Goal: Information Seeking & Learning: Learn about a topic

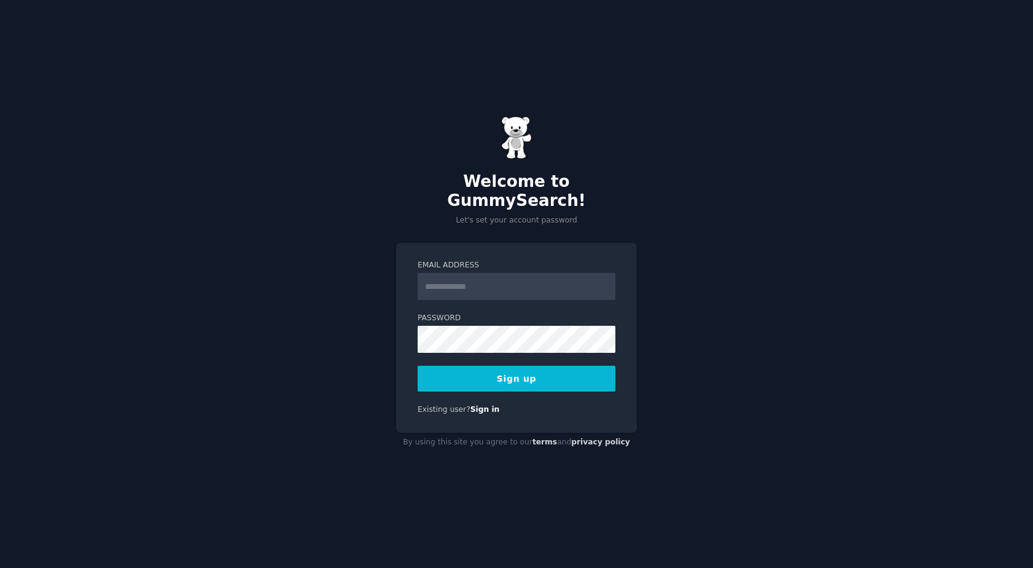
click at [436, 273] on input "Email Address" at bounding box center [517, 286] width 198 height 27
type input "**********"
click at [493, 369] on button "Sign up" at bounding box center [517, 379] width 198 height 26
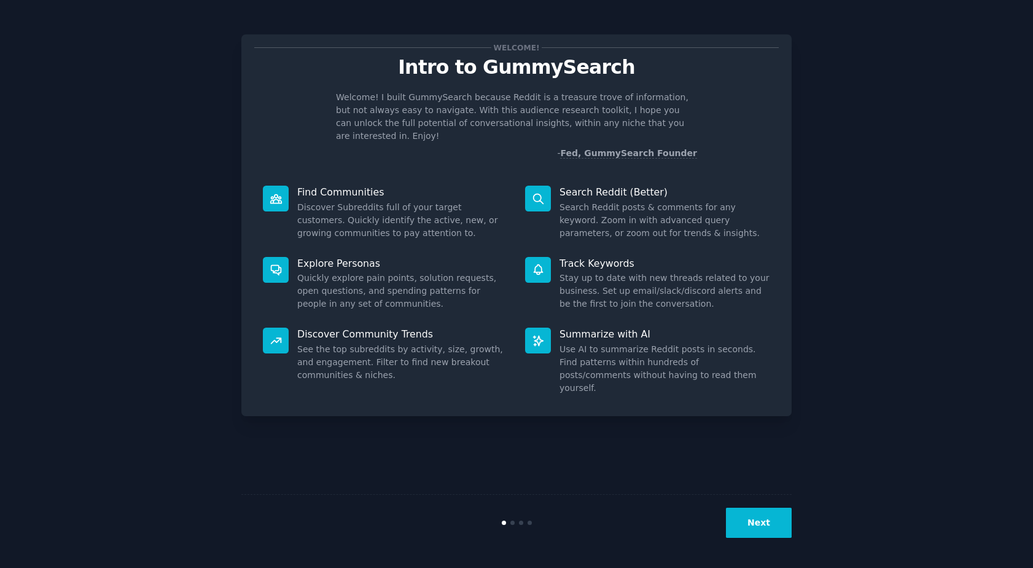
click at [756, 533] on button "Next" at bounding box center [759, 522] width 66 height 30
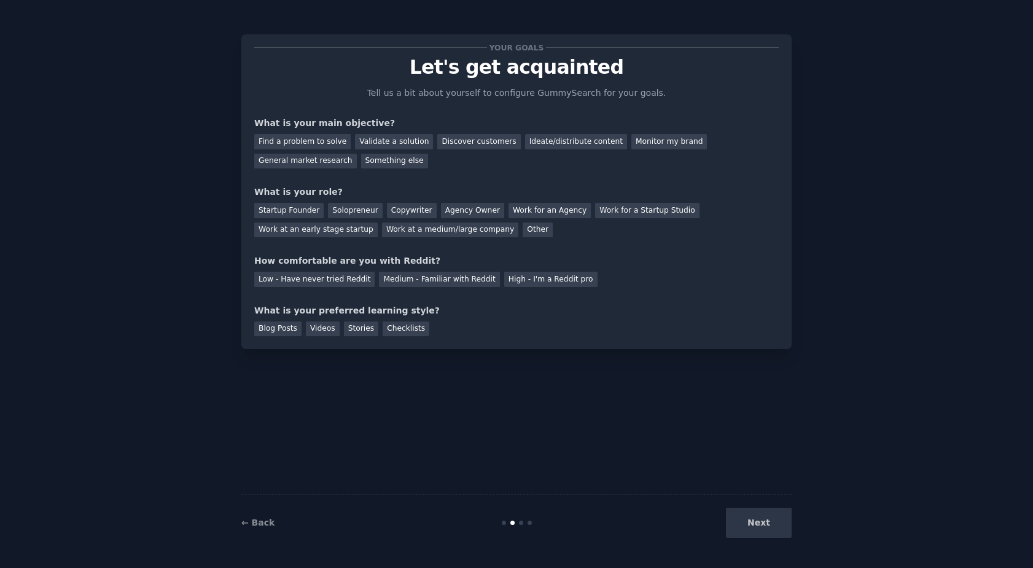
click at [756, 528] on div "Next" at bounding box center [700, 522] width 184 height 30
click at [317, 161] on div "General market research" at bounding box center [305, 161] width 103 height 15
click at [316, 142] on div "Find a problem to solve" at bounding box center [302, 141] width 96 height 15
click at [338, 212] on div "Solopreneur" at bounding box center [355, 210] width 54 height 15
click at [445, 280] on div "Medium - Familiar with Reddit" at bounding box center [439, 279] width 120 height 15
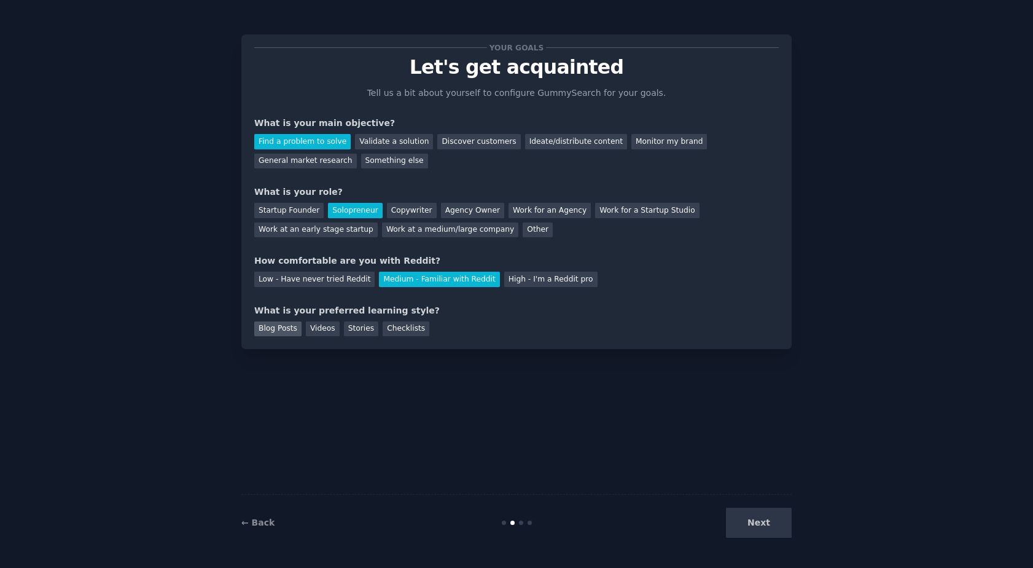
click at [285, 327] on div "Blog Posts" at bounding box center [277, 328] width 47 height 15
click at [322, 330] on div "Videos" at bounding box center [323, 328] width 34 height 15
click at [762, 527] on button "Next" at bounding box center [759, 522] width 66 height 30
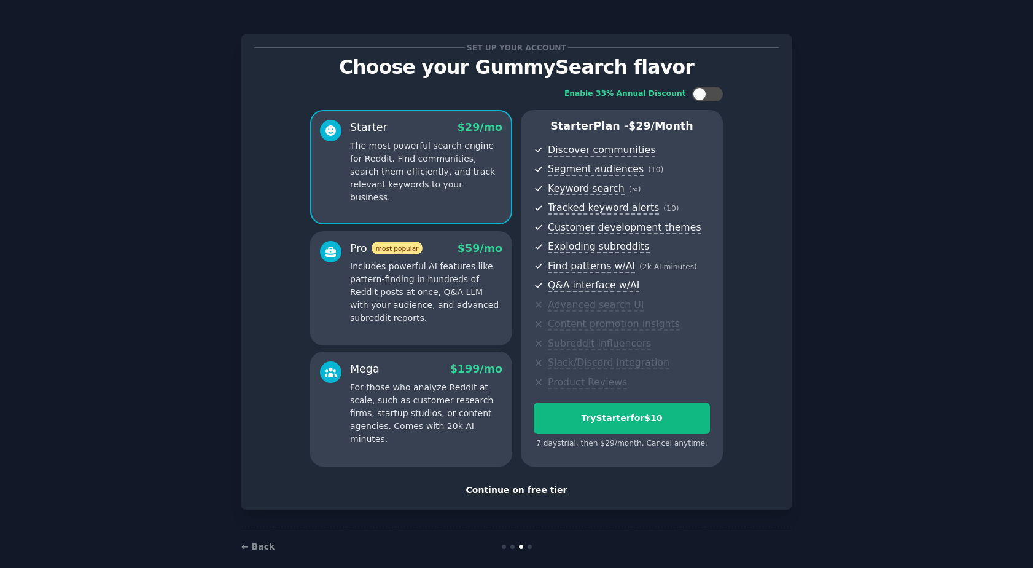
click at [546, 493] on div "Continue on free tier" at bounding box center [516, 490] width 525 height 13
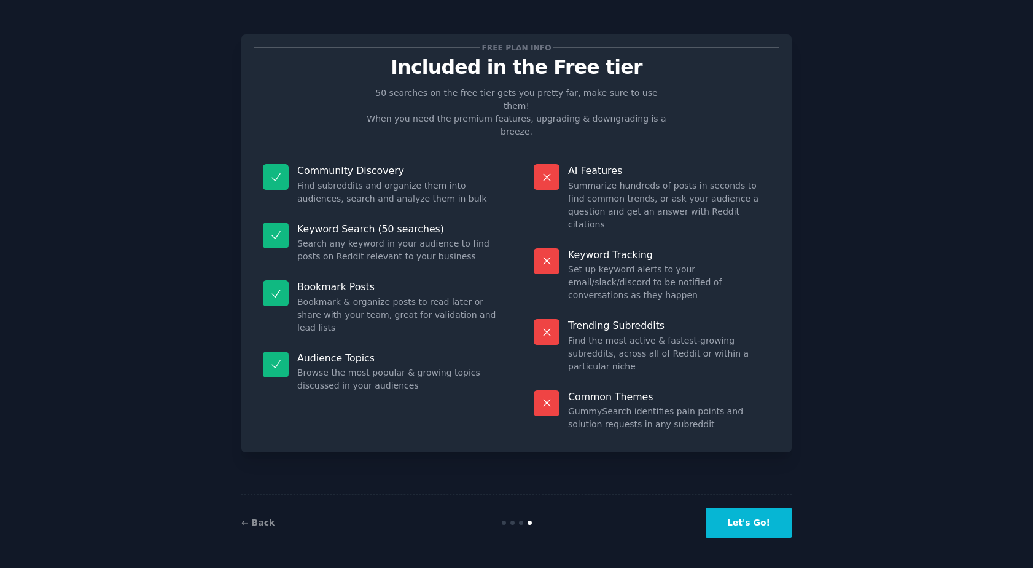
click at [757, 521] on button "Let's Go!" at bounding box center [749, 522] width 86 height 30
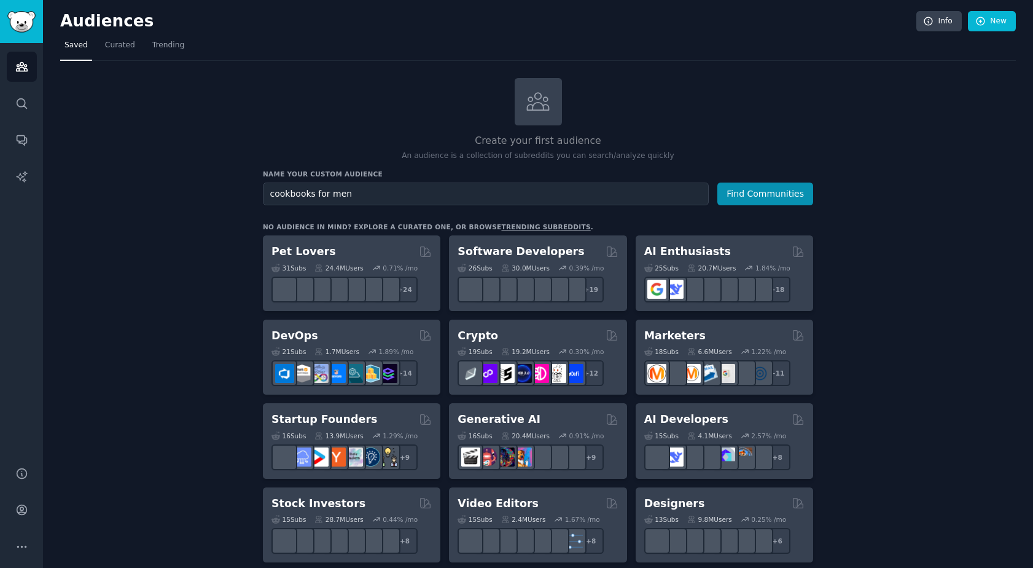
type input "cookbooks for men"
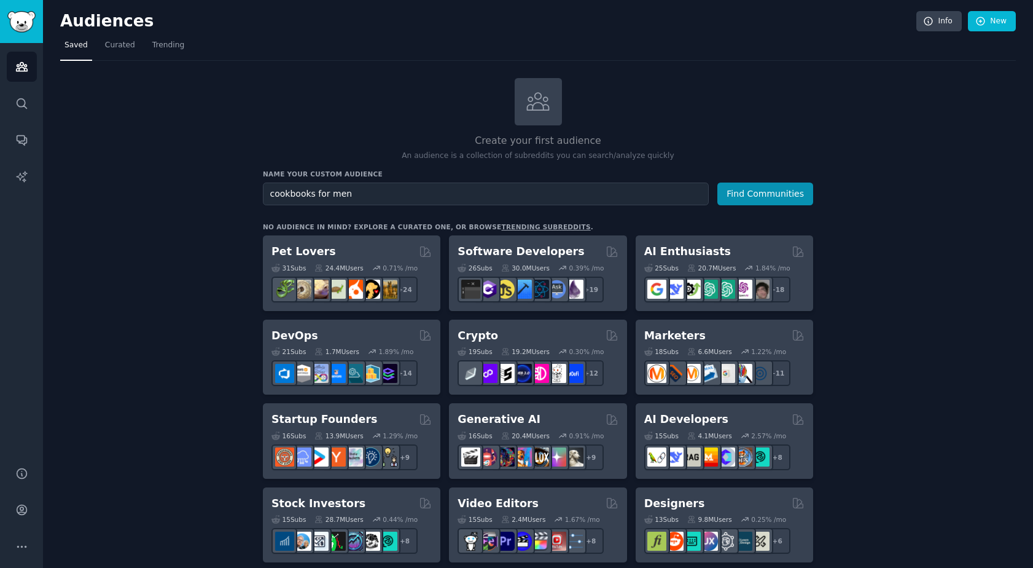
click at [718, 182] on button "Find Communities" at bounding box center [766, 193] width 96 height 23
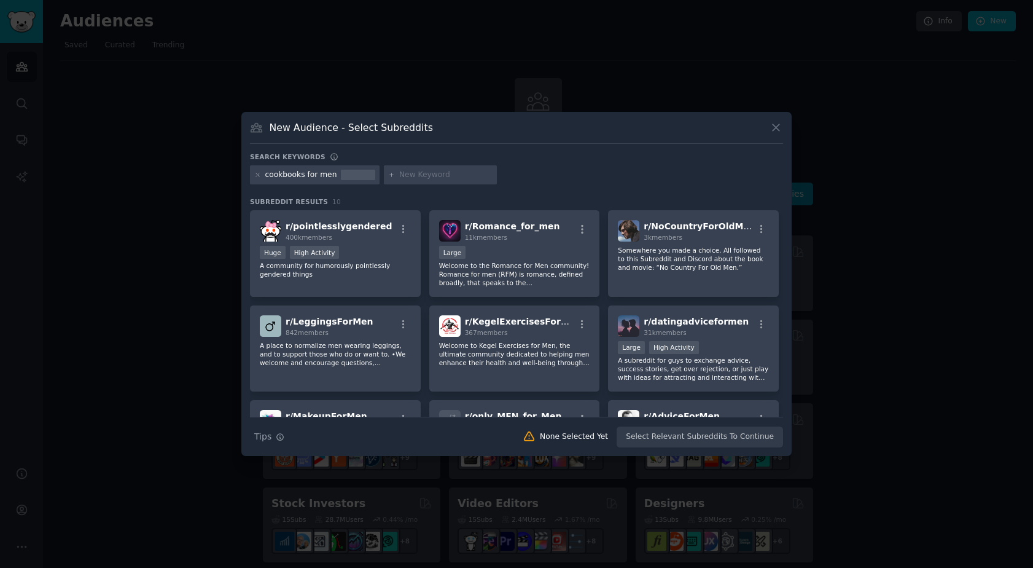
click at [775, 133] on icon at bounding box center [776, 127] width 13 height 13
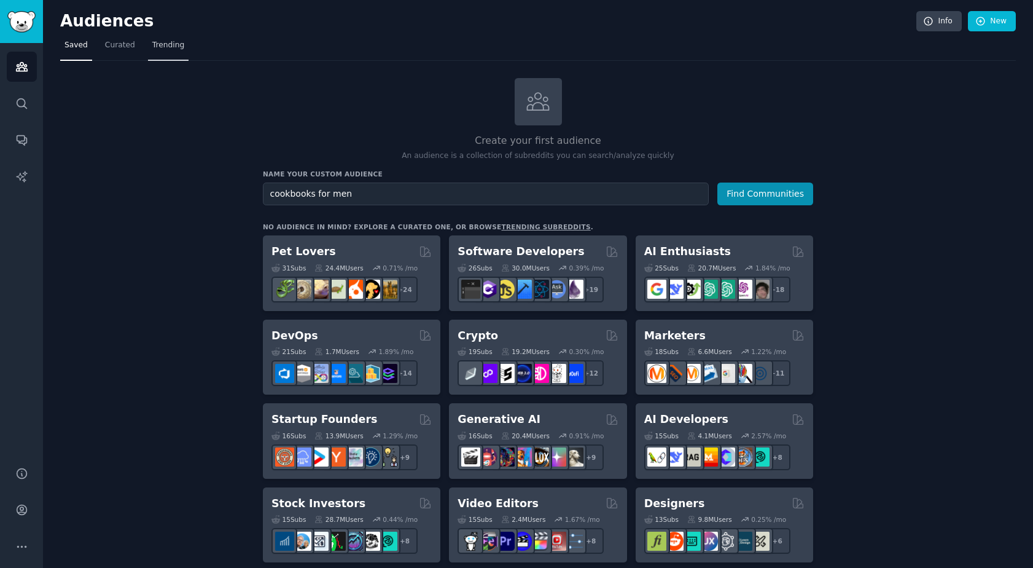
click at [174, 48] on span "Trending" at bounding box center [168, 45] width 32 height 11
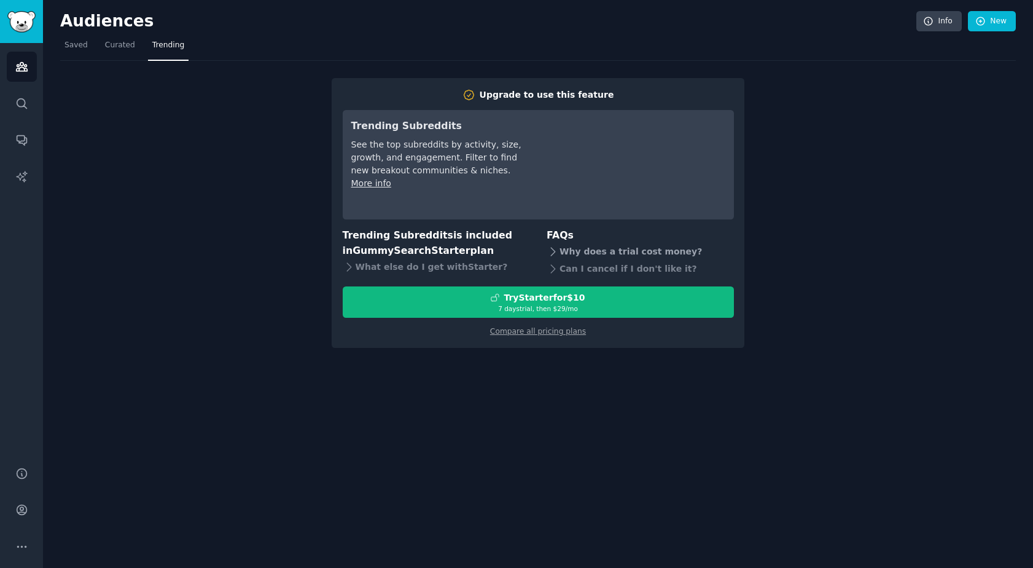
click at [593, 256] on div "Why does a trial cost money?" at bounding box center [640, 251] width 187 height 17
